Goal: Ask a question

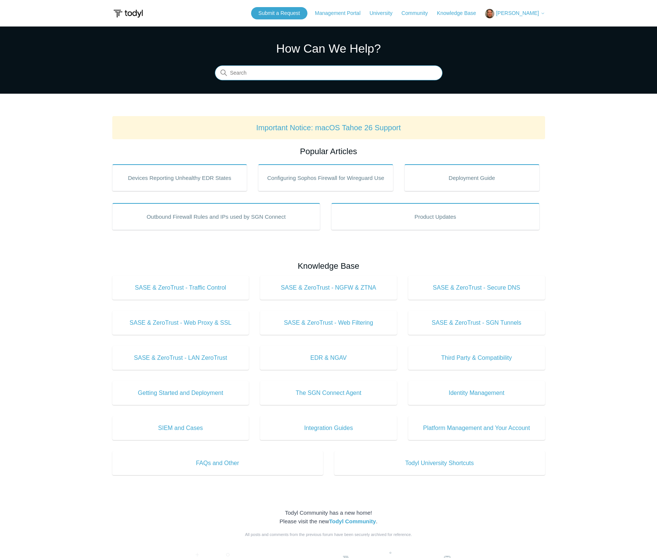
click at [293, 72] on input "Search" at bounding box center [329, 73] width 228 height 15
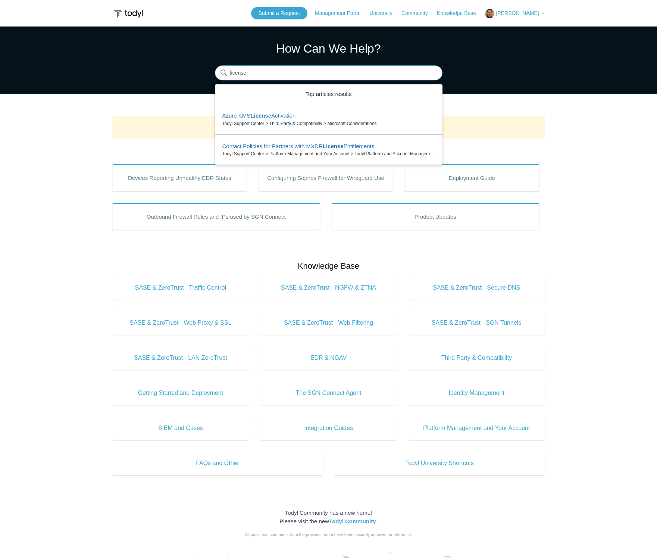
type input "license"
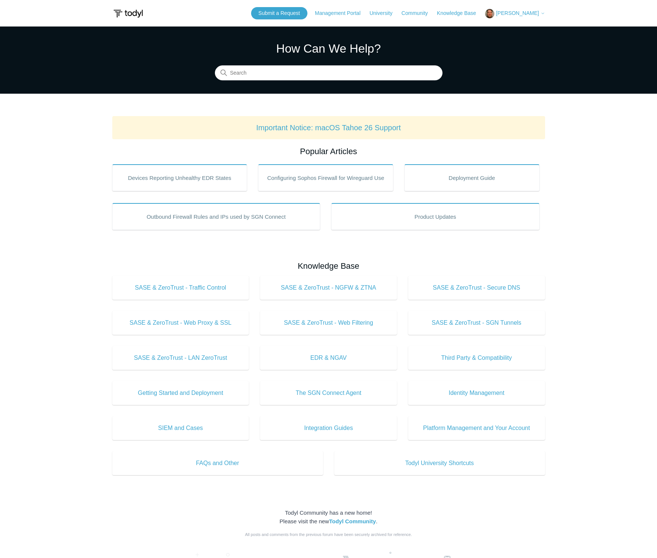
click at [46, 284] on main "Todyl Support Center How Can We Help? Search Important Notice: macOS Tahoe 26 S…" at bounding box center [328, 349] width 657 height 646
click at [522, 14] on span "[PERSON_NAME]" at bounding box center [517, 13] width 43 height 6
click at [586, 129] on main "Todyl Support Center How Can We Help? Search Important Notice: macOS Tahoe 26 S…" at bounding box center [328, 349] width 657 height 646
click at [125, 13] on img at bounding box center [128, 14] width 32 height 14
click at [44, 239] on main "Todyl Support Center How Can We Help? Search Important Notice: macOS Tahoe 26 S…" at bounding box center [328, 349] width 657 height 646
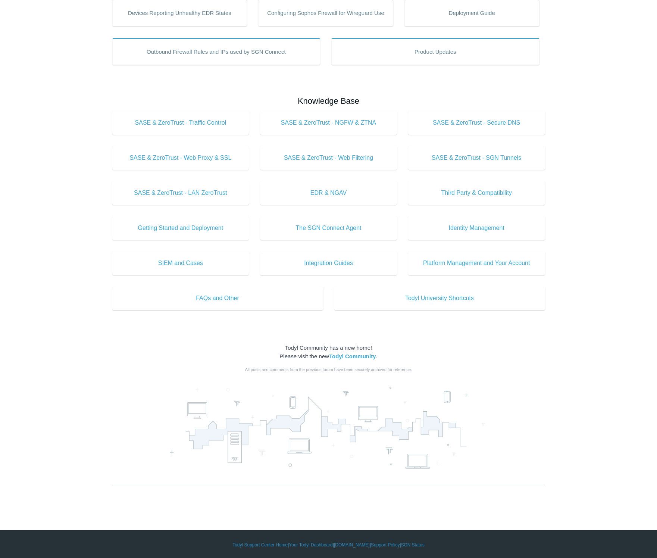
scroll to position [166, 0]
